Goal: Ask a question

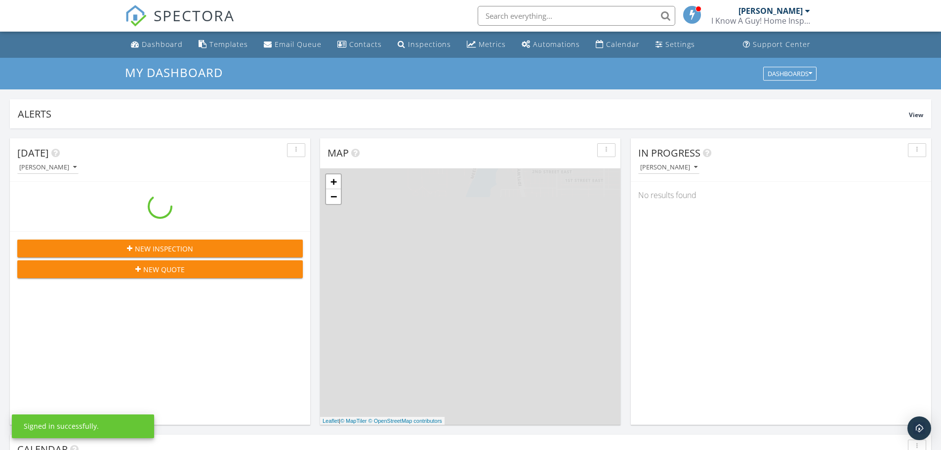
scroll to position [914, 956]
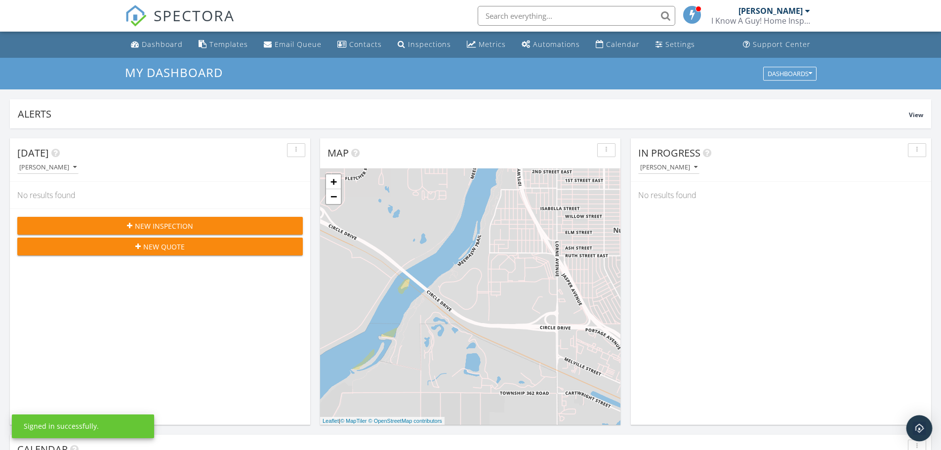
click at [920, 432] on img "Open Intercom Messenger" at bounding box center [919, 428] width 13 height 13
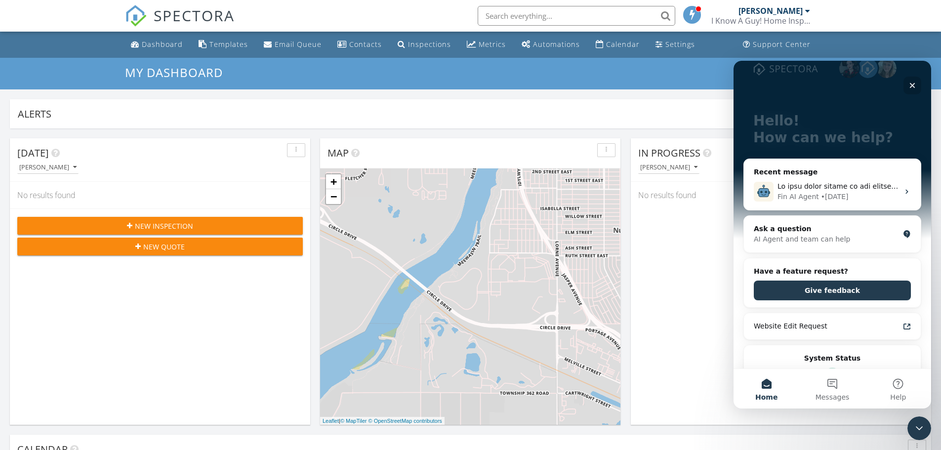
scroll to position [0, 0]
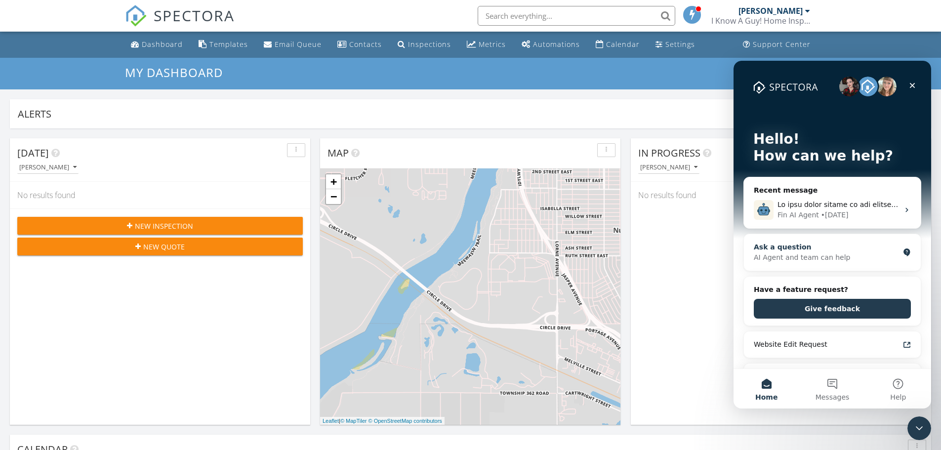
click at [837, 255] on div "AI Agent and team can help" at bounding box center [826, 257] width 145 height 10
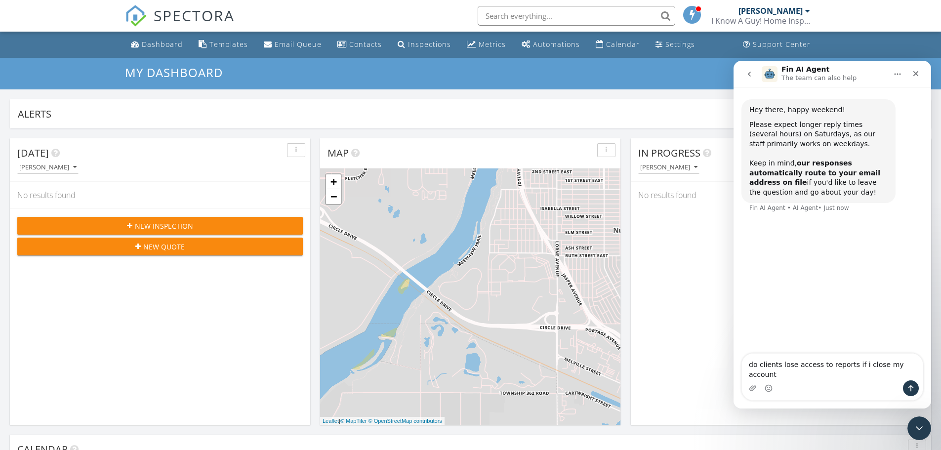
type textarea "do clients lose access to reports if i close my account?"
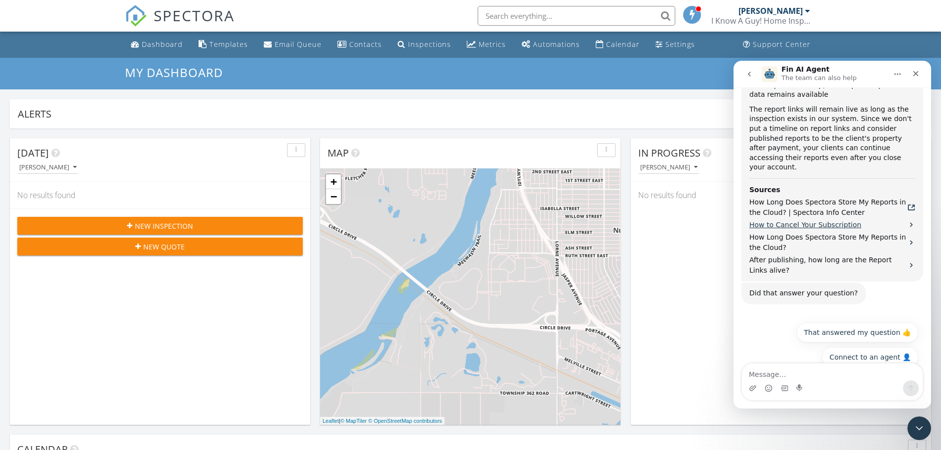
scroll to position [365, 0]
click at [917, 74] on icon "Close" at bounding box center [916, 74] width 8 height 8
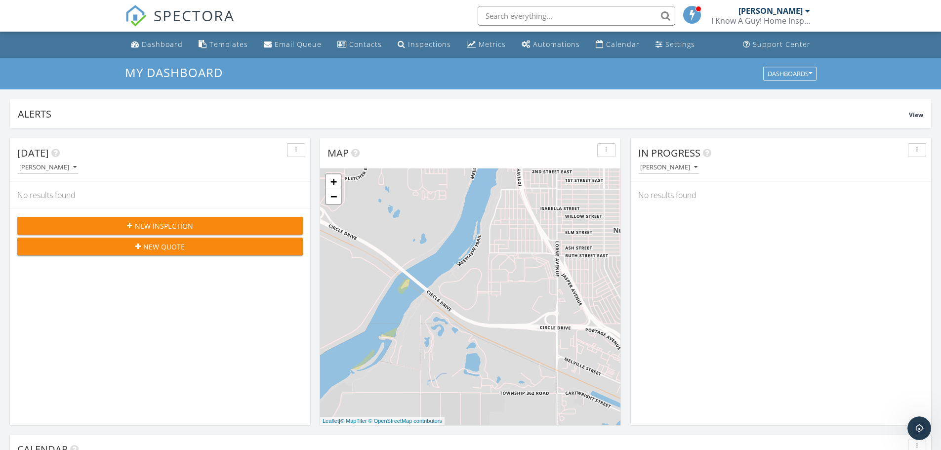
click at [151, 20] on link "SPECTORA" at bounding box center [180, 23] width 110 height 21
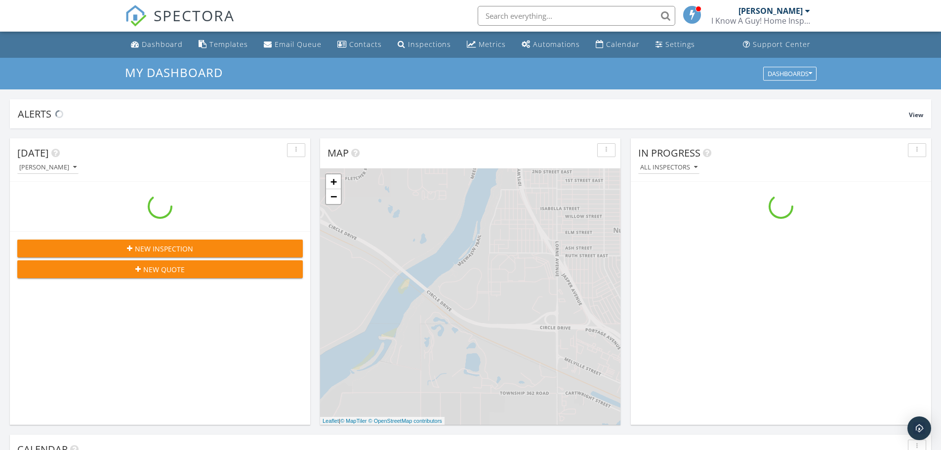
scroll to position [914, 956]
